Goal: Communication & Community: Answer question/provide support

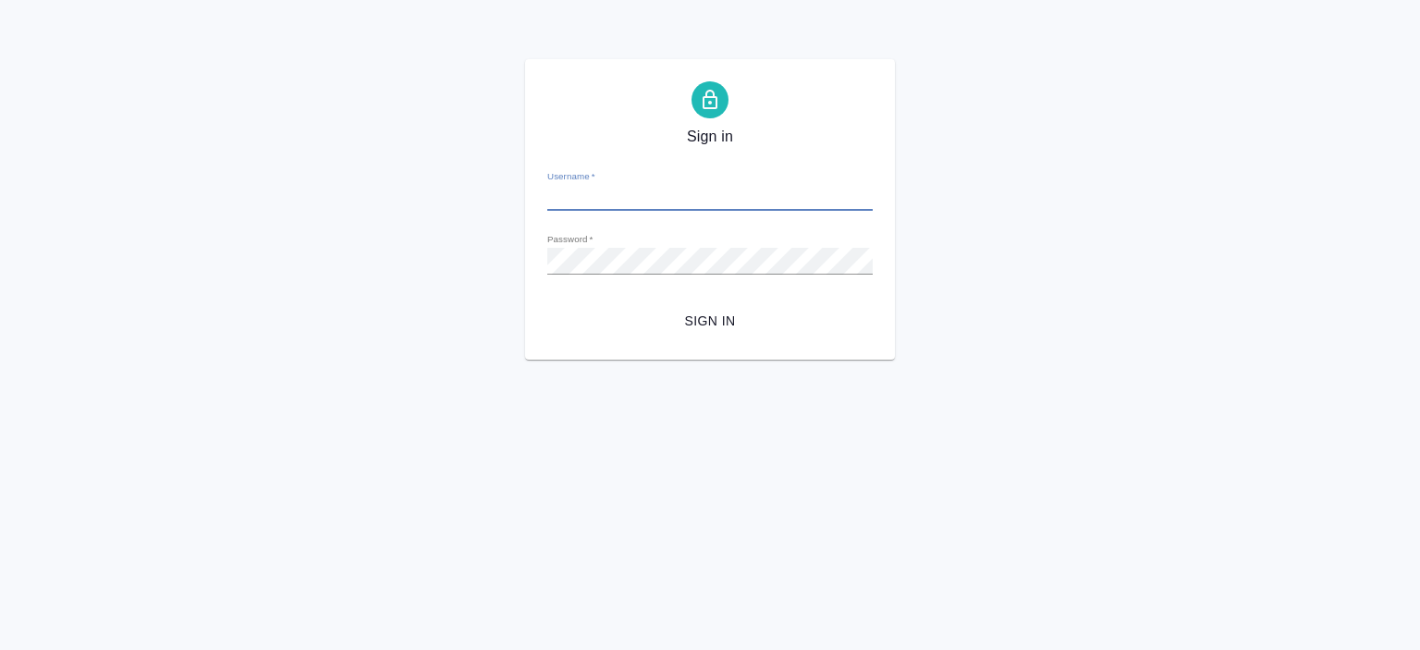
type input "[EMAIL_ADDRESS][DOMAIN_NAME]"
click at [735, 328] on span "Sign in" at bounding box center [710, 321] width 296 height 23
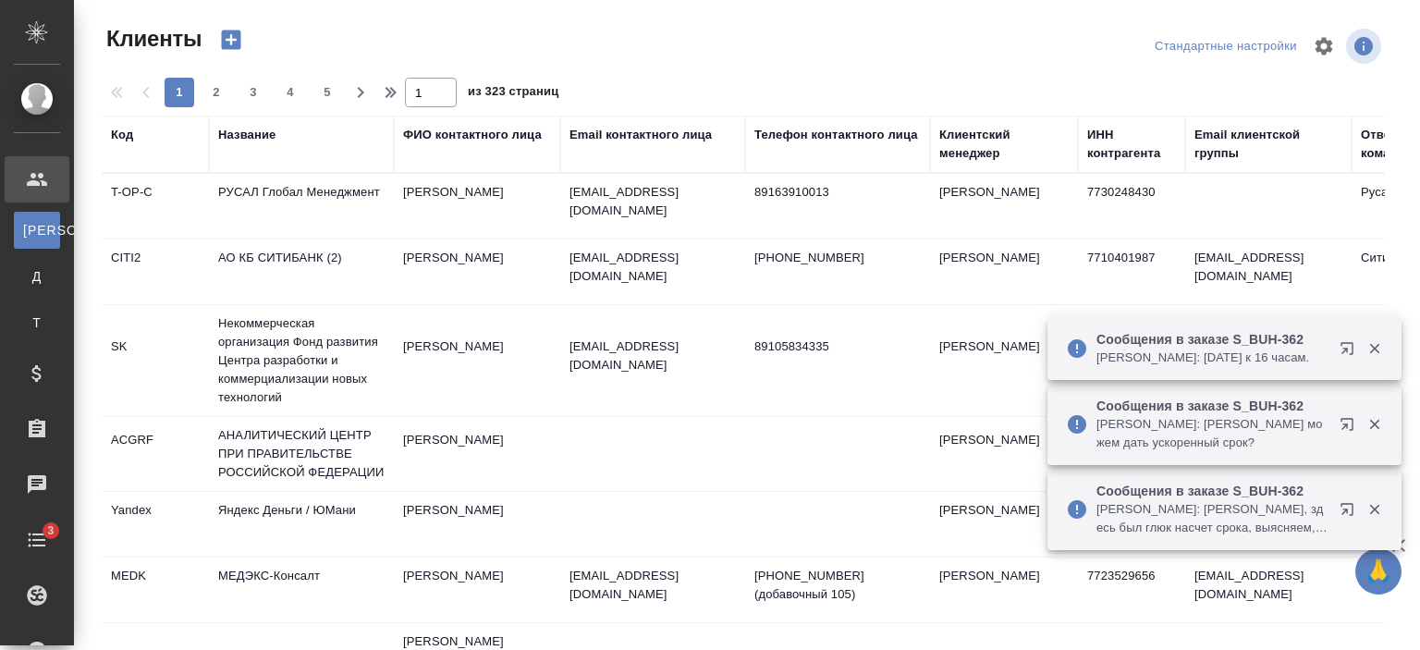
select select "RU"
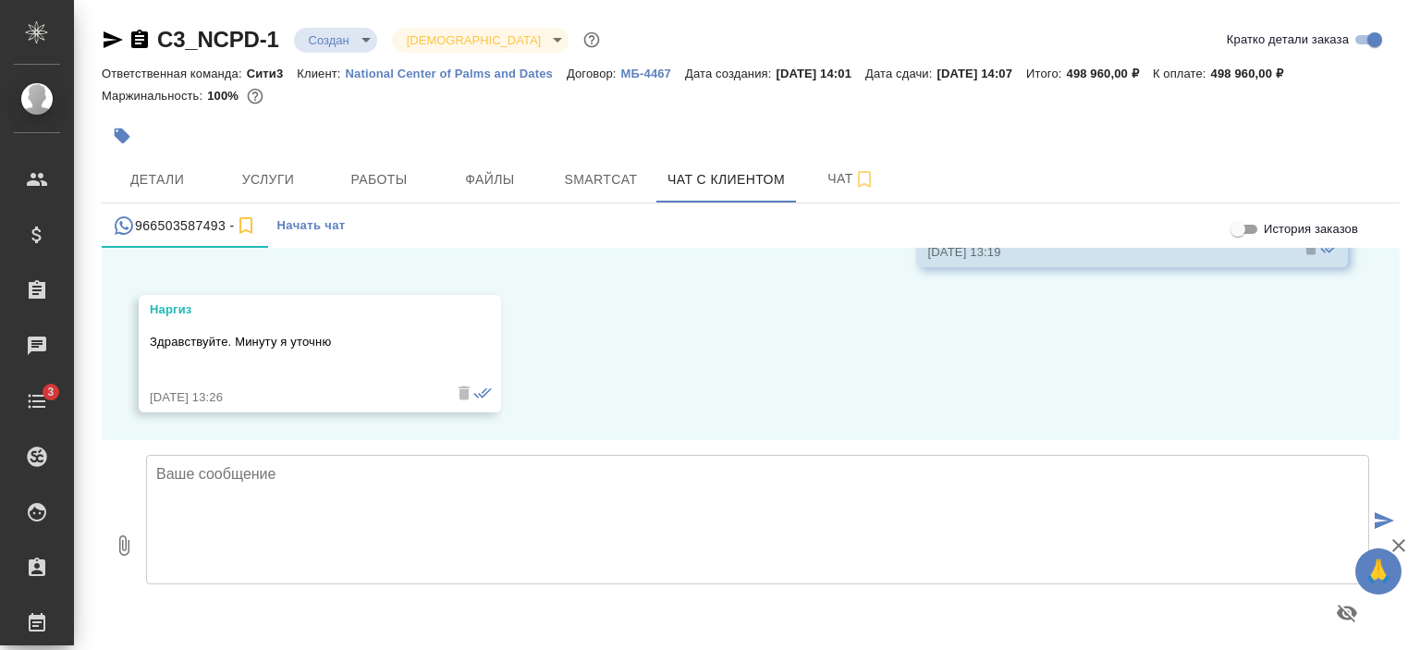
scroll to position [5598, 0]
click at [361, 504] on textarea at bounding box center [757, 519] width 1223 height 129
type textarea "Наргиз, добрый день! Есть ли новости?"
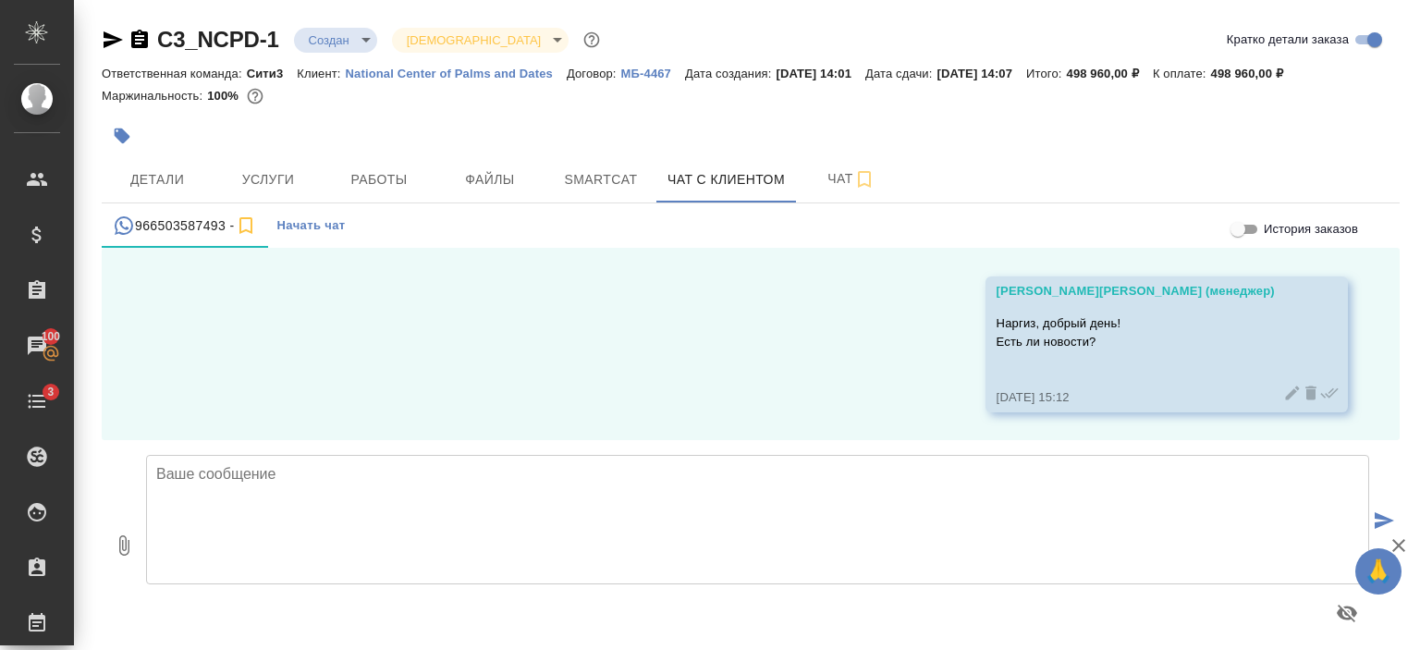
scroll to position [5842, 0]
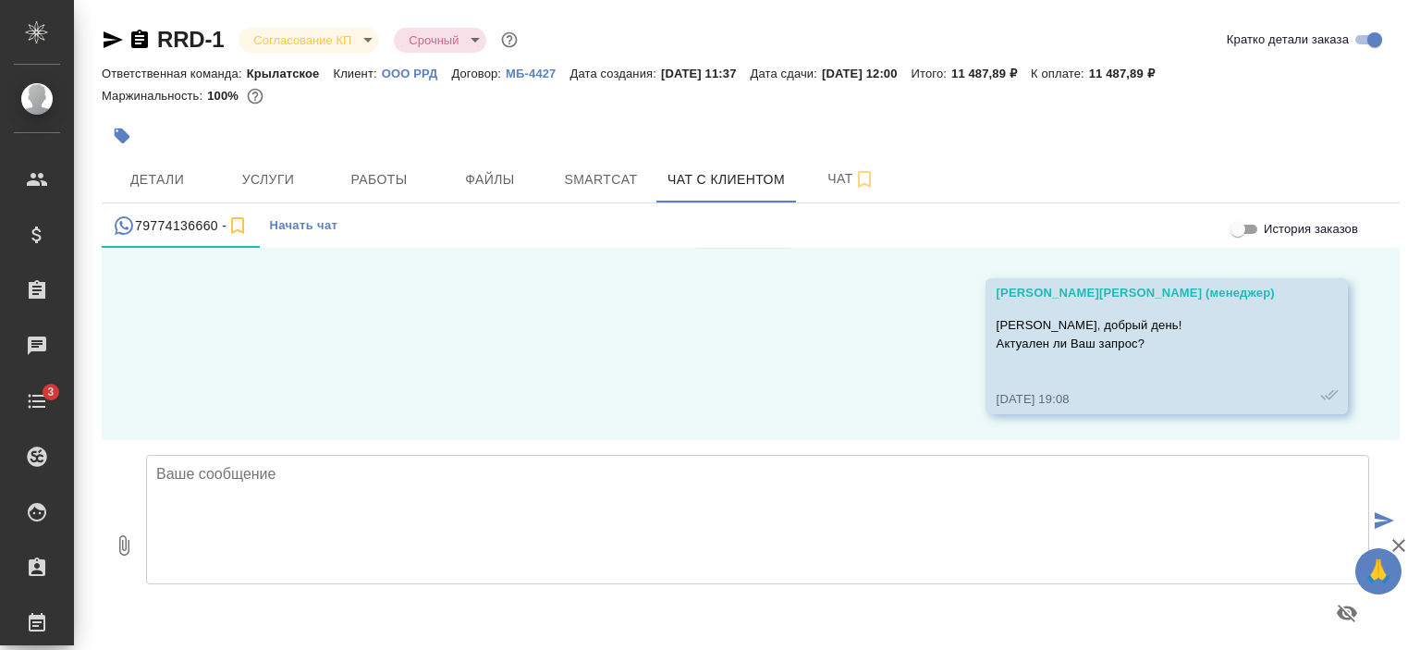
scroll to position [2306, 0]
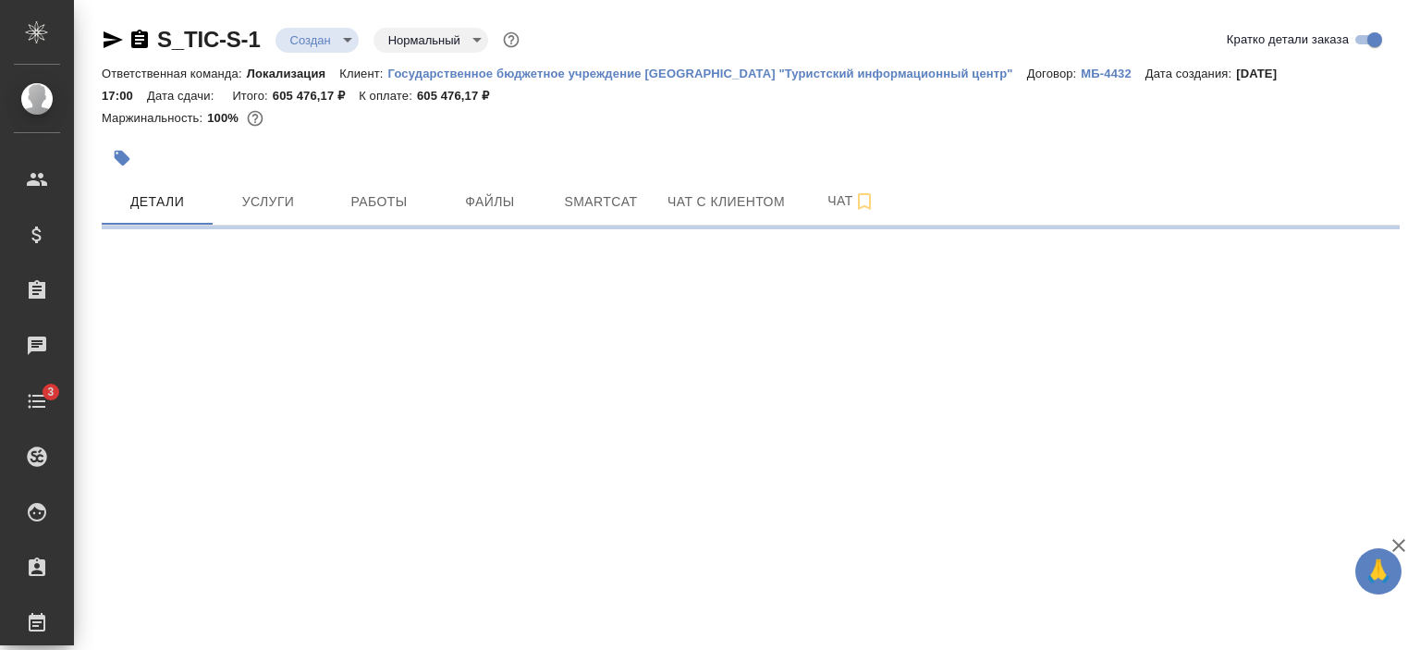
select select "RU"
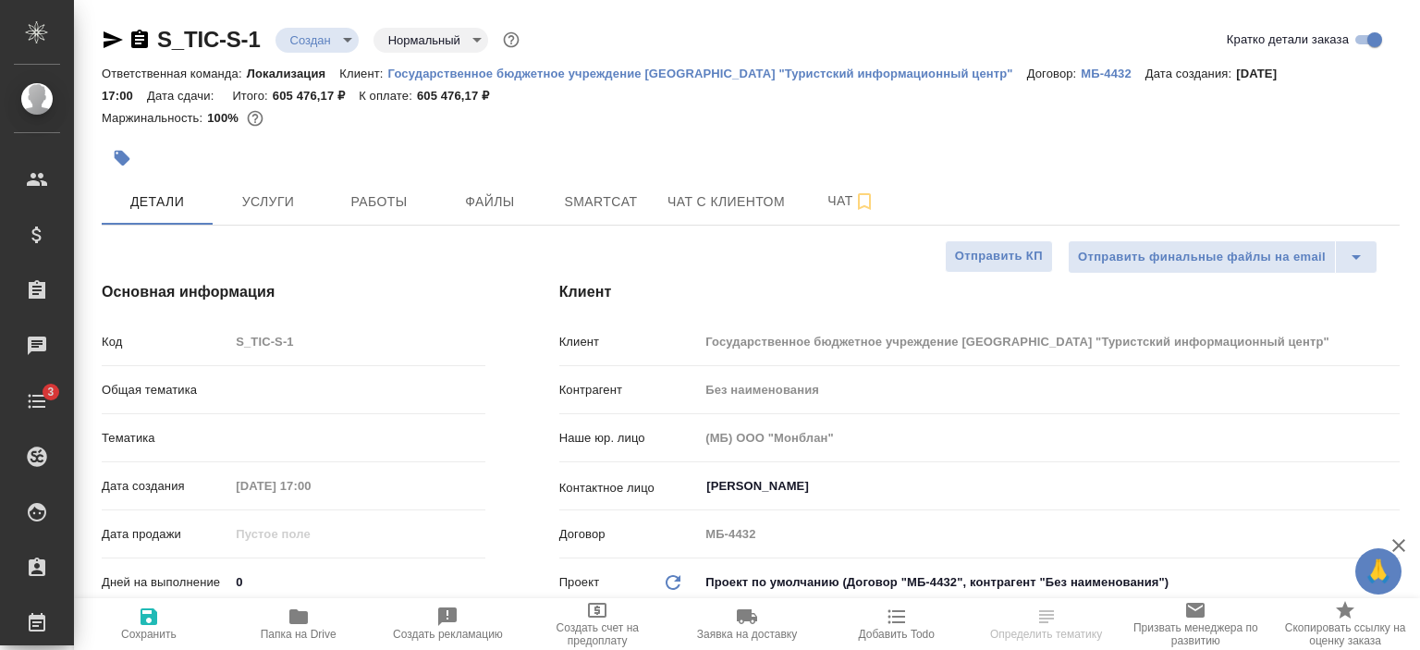
type textarea "x"
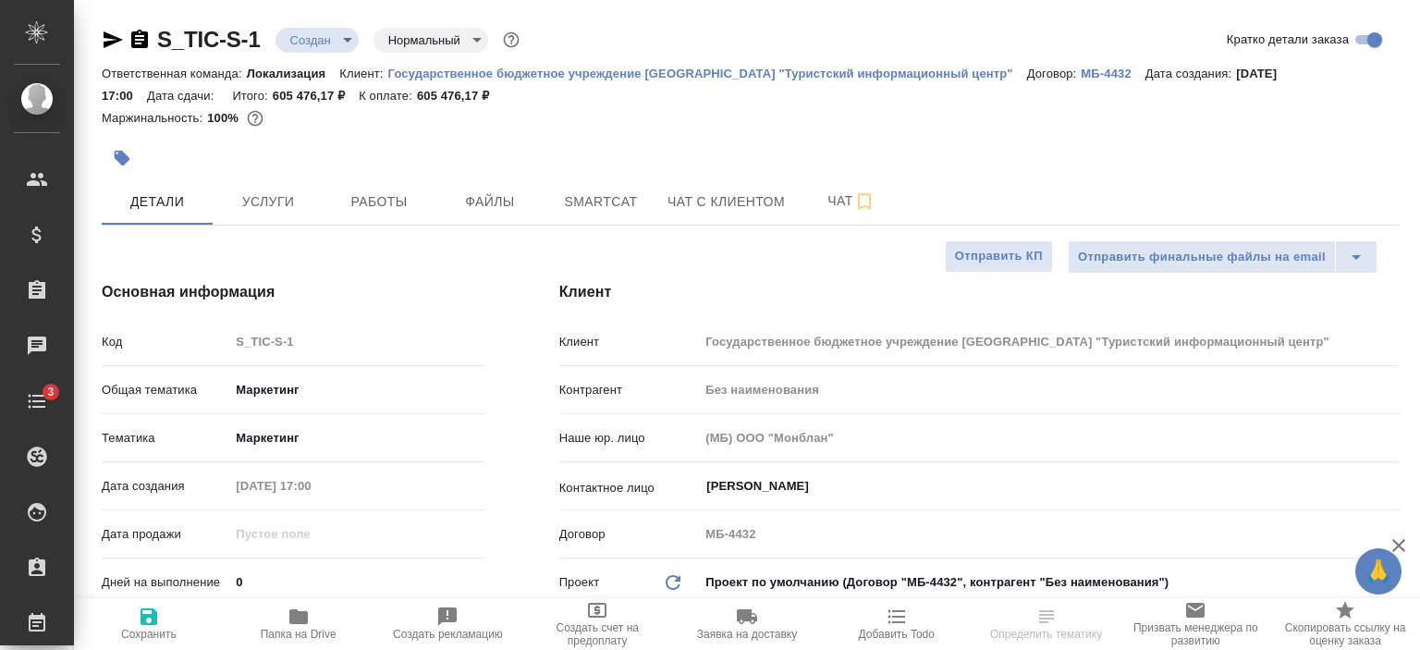
type textarea "x"
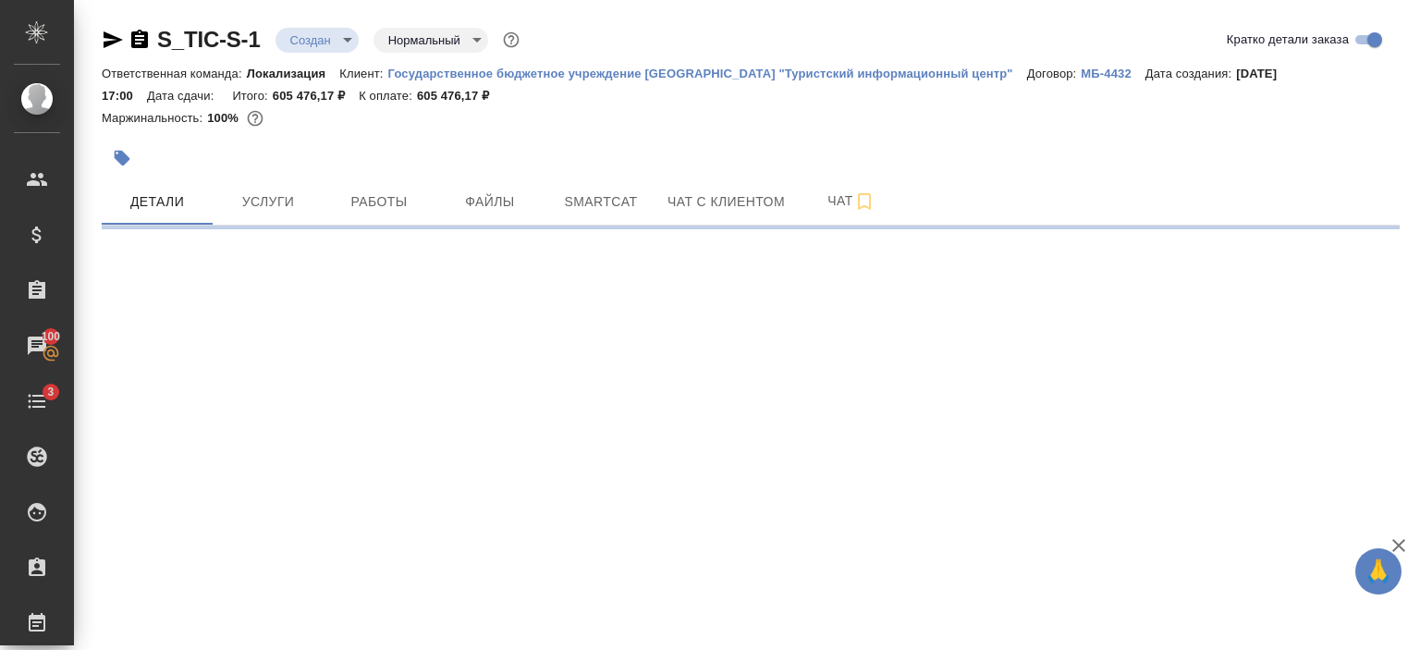
select select "RU"
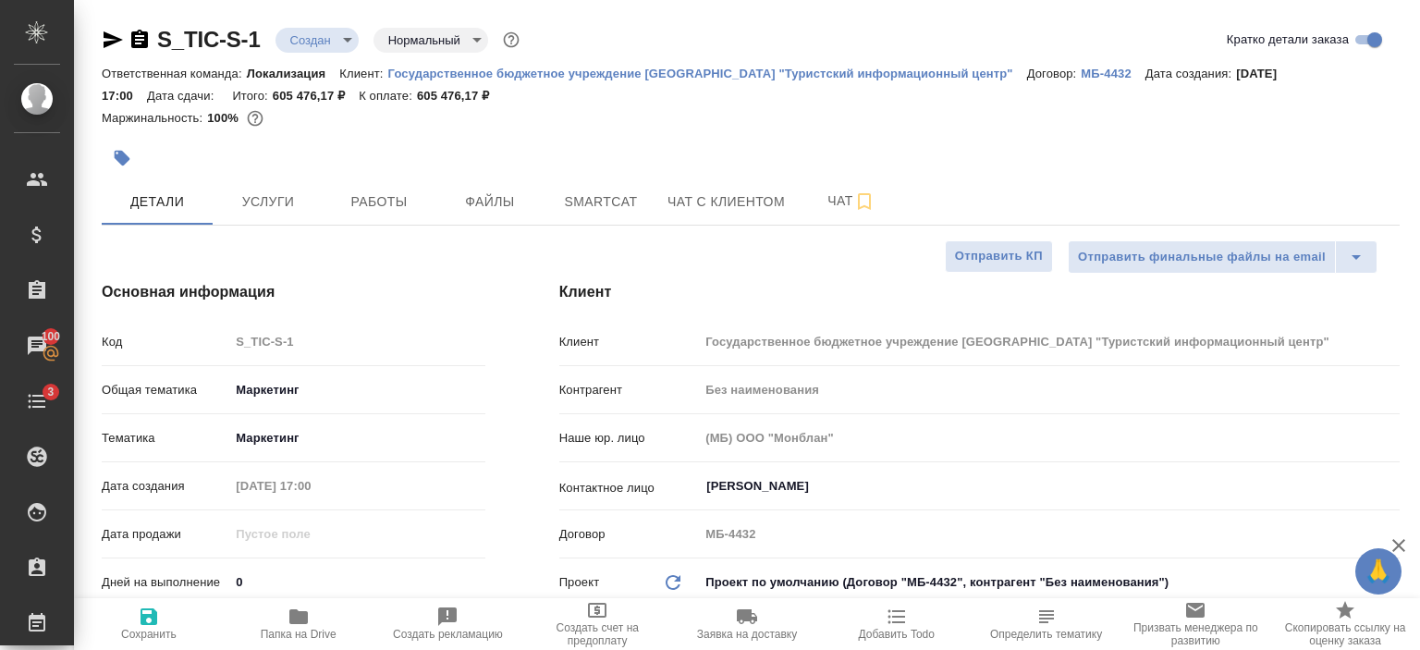
type textarea "x"
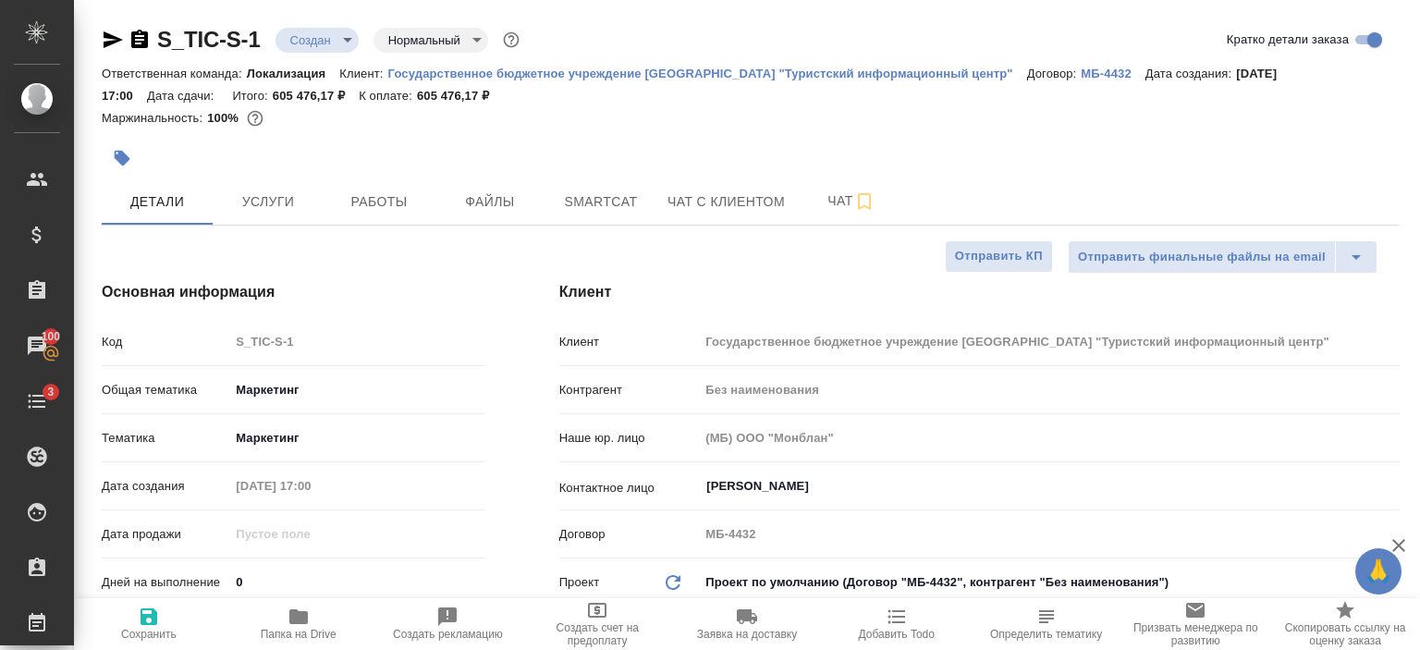
type textarea "x"
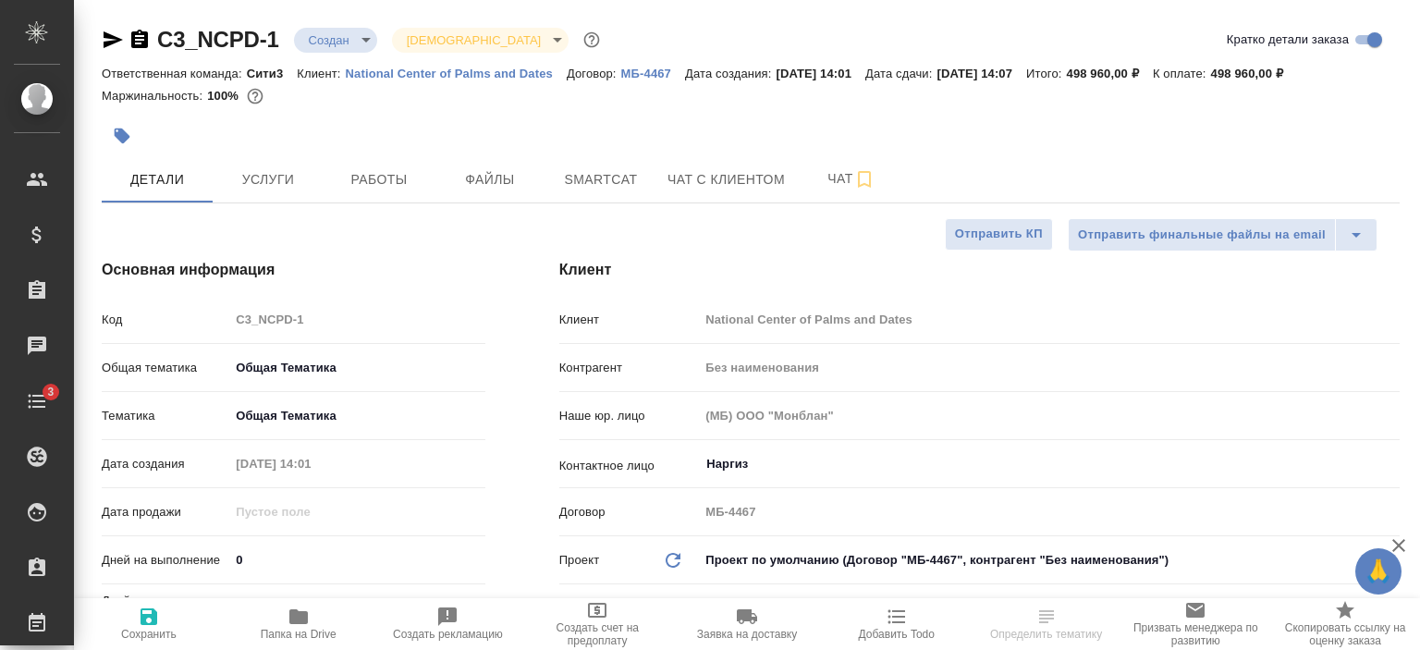
select select "RU"
click at [763, 175] on span "Чат с клиентом" at bounding box center [726, 179] width 117 height 23
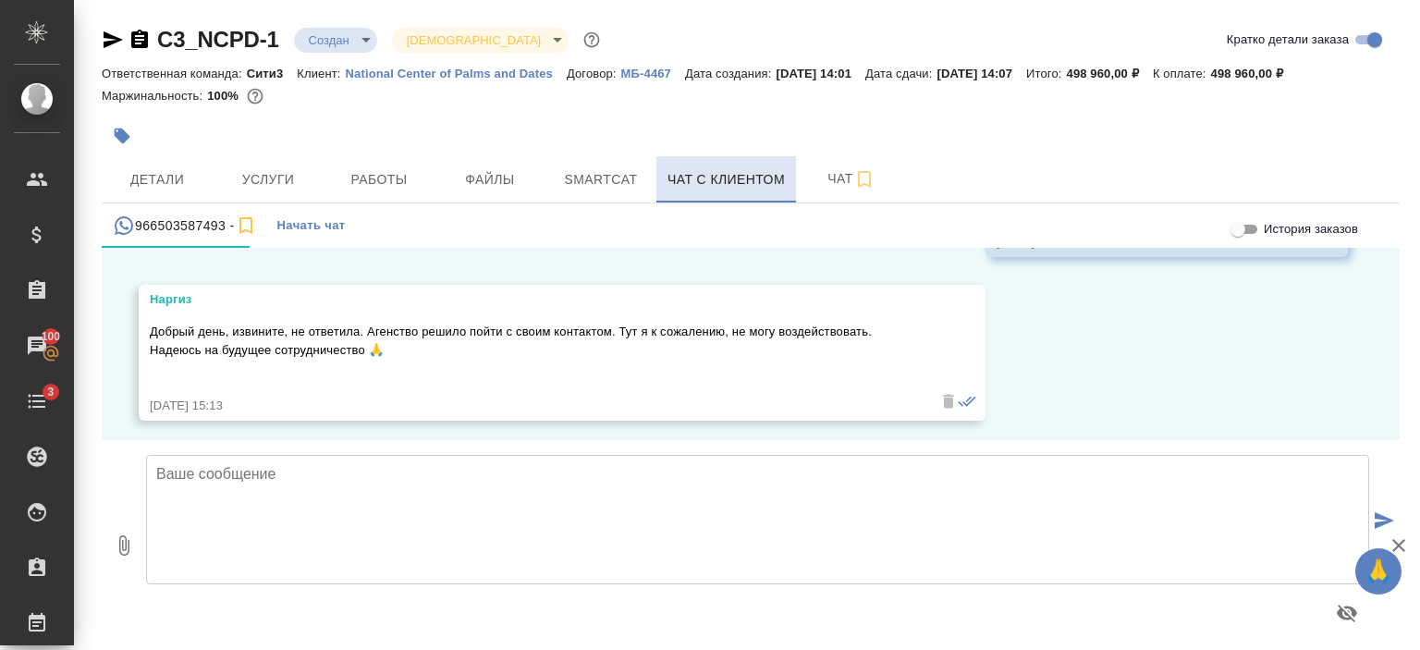
scroll to position [6006, 0]
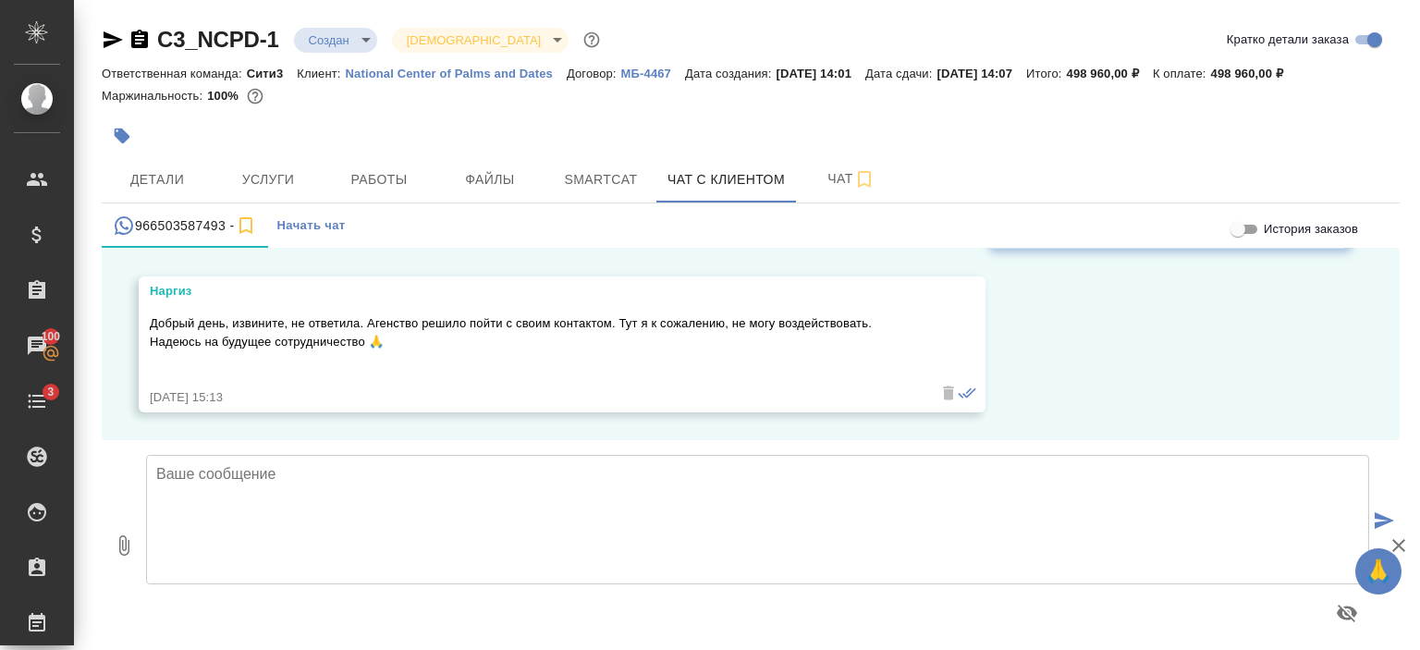
click at [279, 557] on textarea at bounding box center [757, 519] width 1223 height 129
type textarea "Наргиз, поняла Вас. Спасибо!"
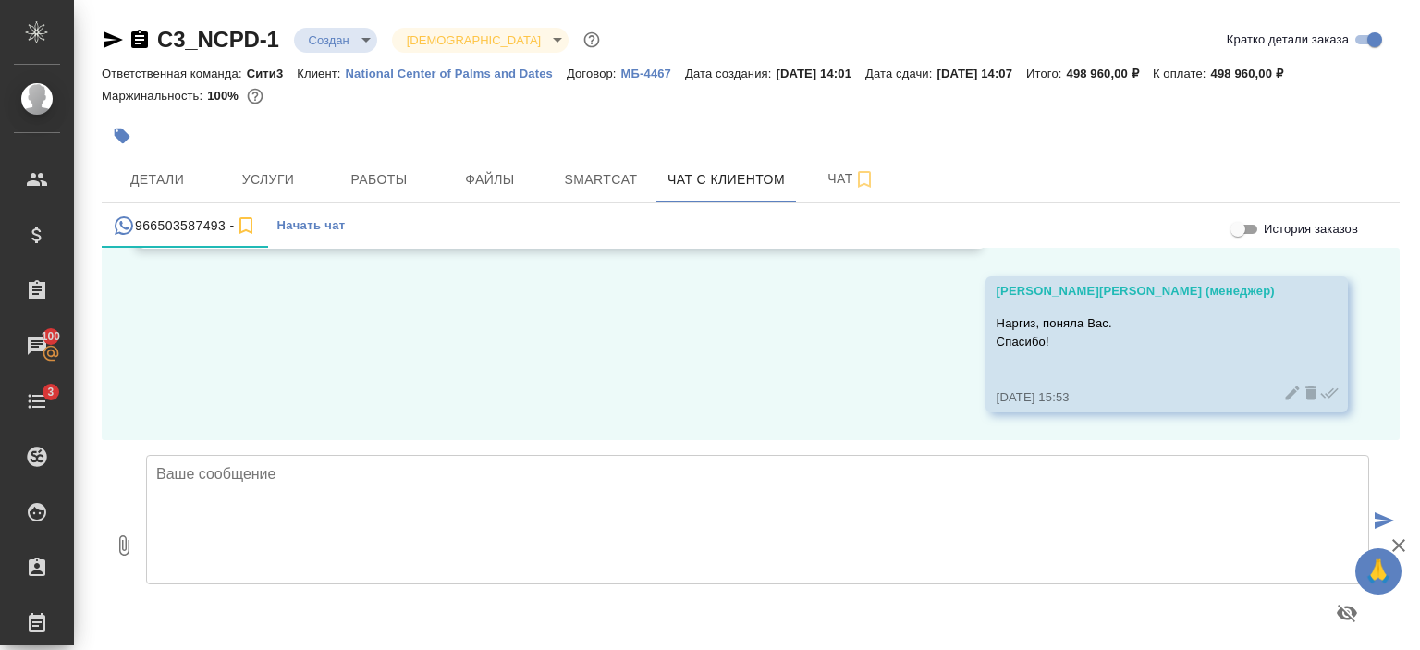
drag, startPoint x: 408, startPoint y: 342, endPoint x: 333, endPoint y: 315, distance: 79.5
click at [333, 315] on div "26.08, [DATE] [PERSON_NAME] (менеджер) [PERSON_NAME], добрый день! Получили Ваш…" at bounding box center [751, 344] width 1298 height 192
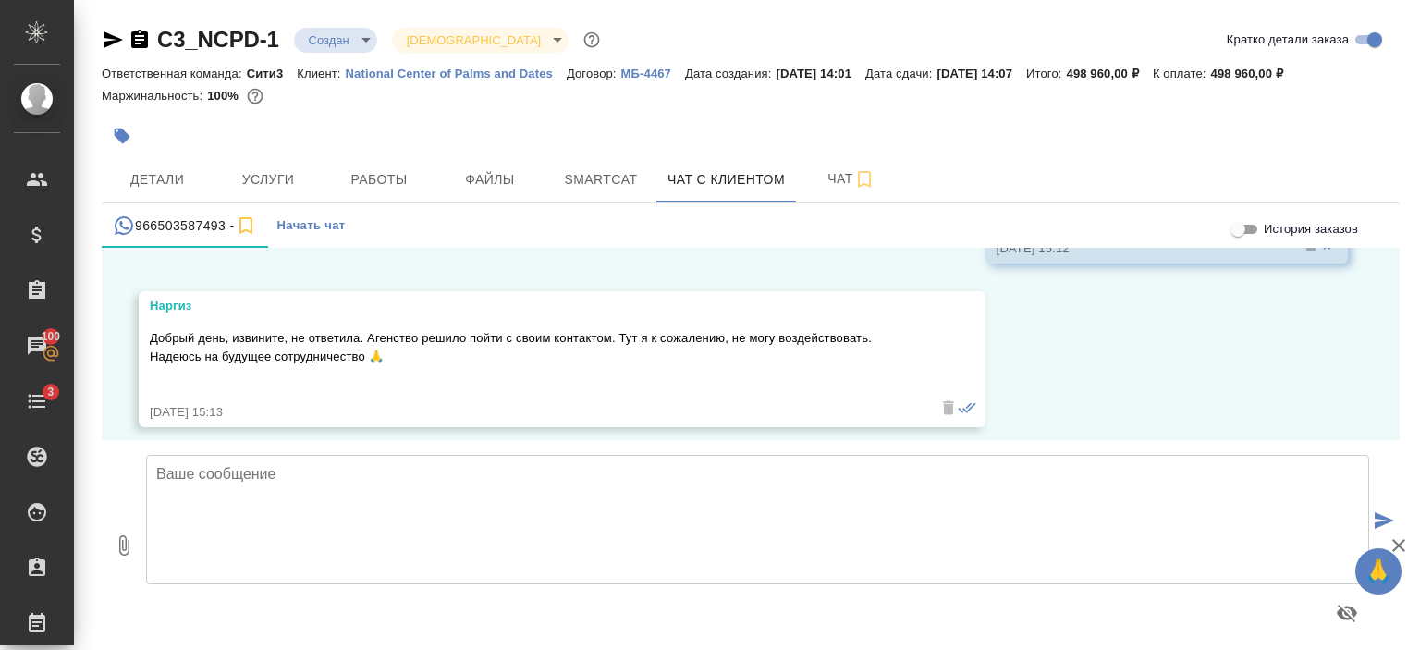
scroll to position [5973, 0]
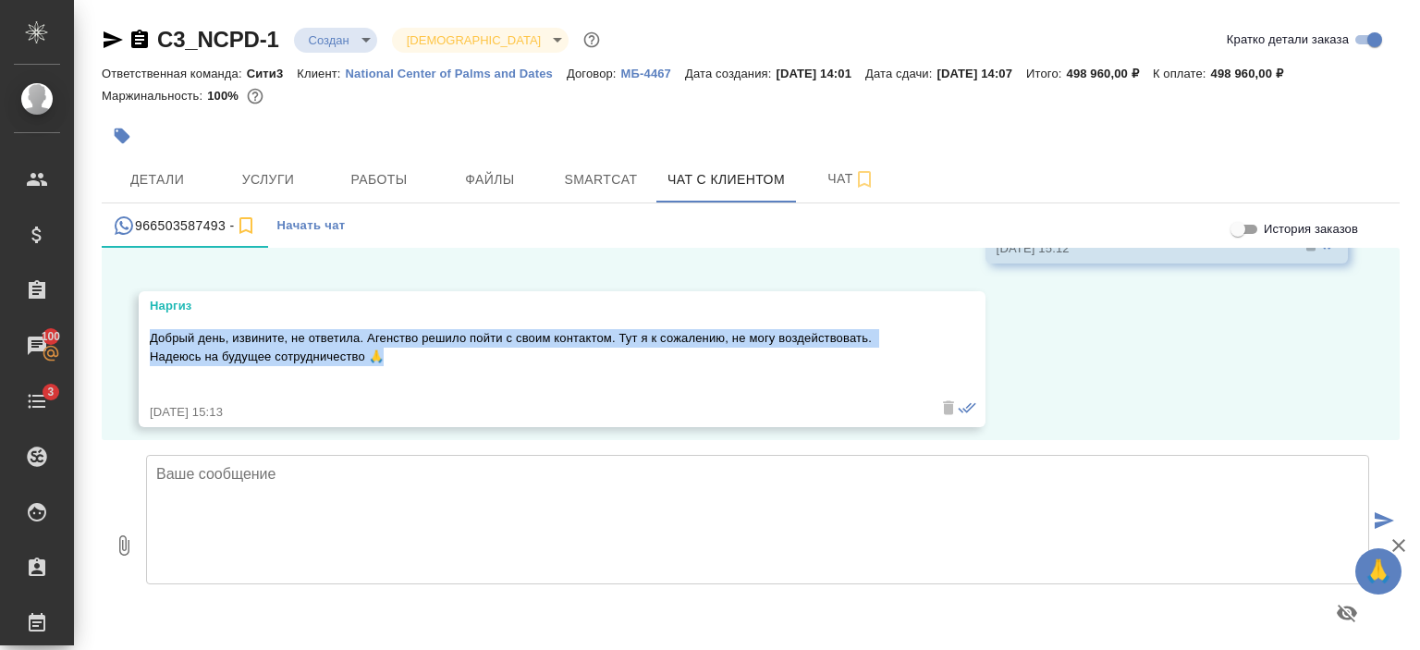
drag, startPoint x: 406, startPoint y: 376, endPoint x: 150, endPoint y: 349, distance: 257.5
click at [150, 349] on p "Добрый день, извините, не ответила. Агенство решило пойти с своим контактом. Ту…" at bounding box center [535, 347] width 771 height 37
copy p "Добрый день, извините, не ответила. Агенство решило пойти с своим контактом. Ту…"
